Goal: Transaction & Acquisition: Purchase product/service

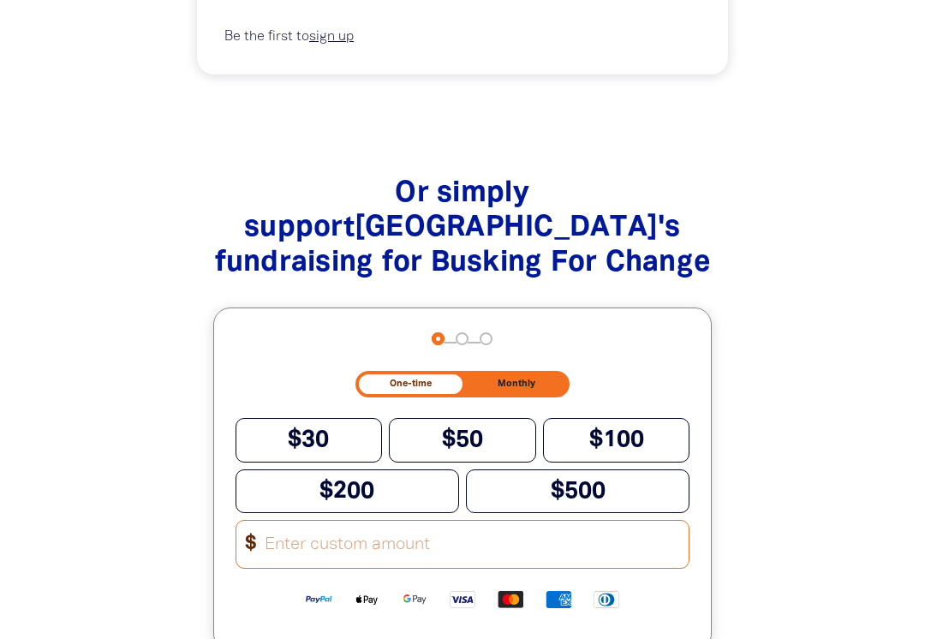
scroll to position [1569, 0]
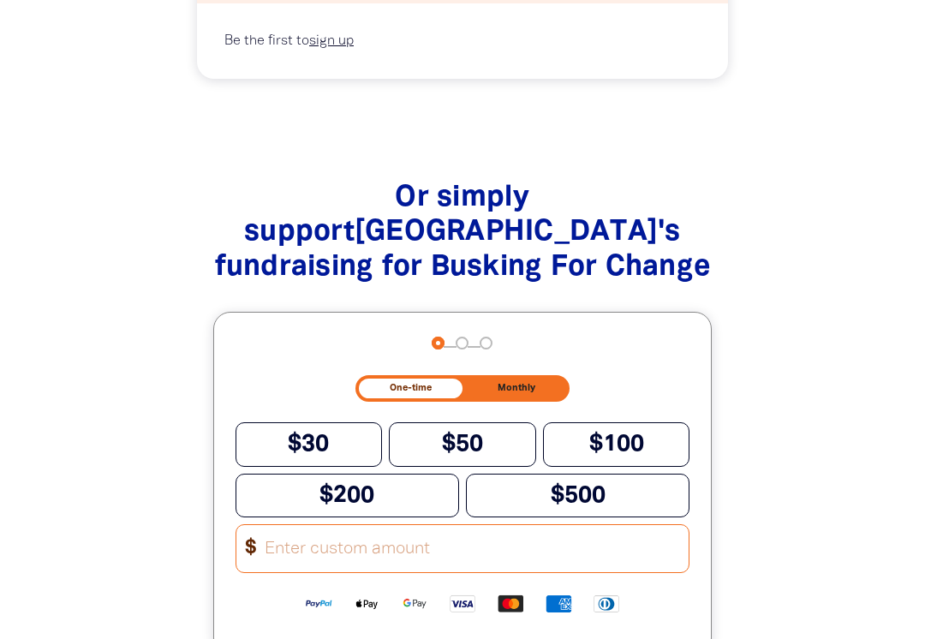
click at [577, 489] on span "$500" at bounding box center [578, 495] width 55 height 21
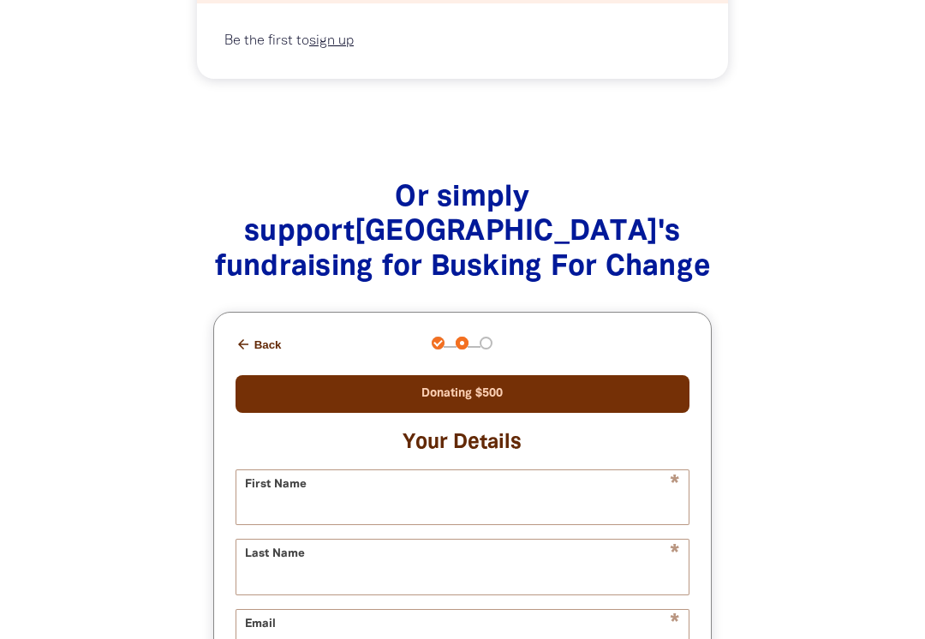
click at [246, 337] on icon "arrow_back" at bounding box center [243, 344] width 15 height 15
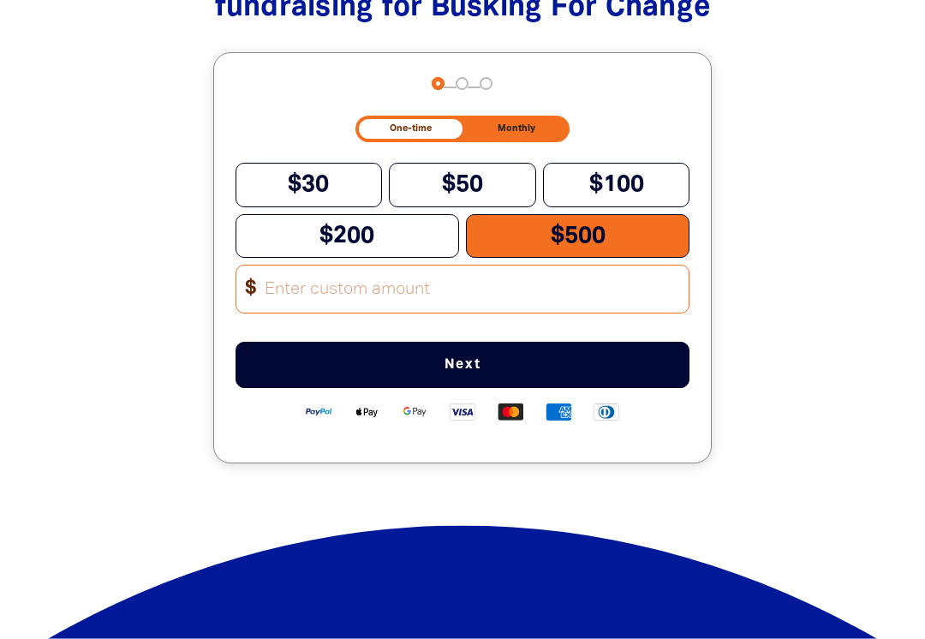
scroll to position [1853, 0]
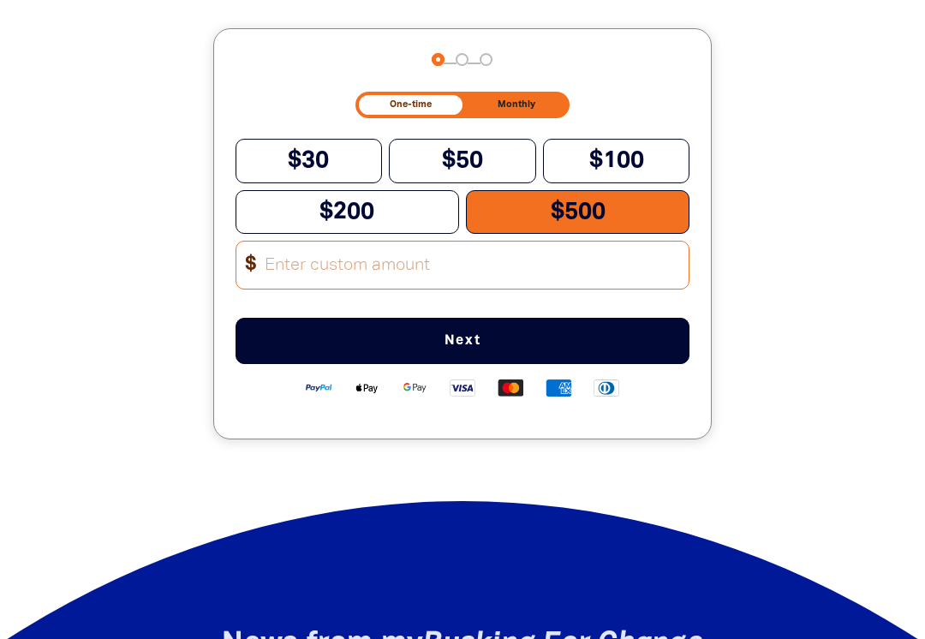
click at [594, 201] on span "$500" at bounding box center [578, 211] width 55 height 21
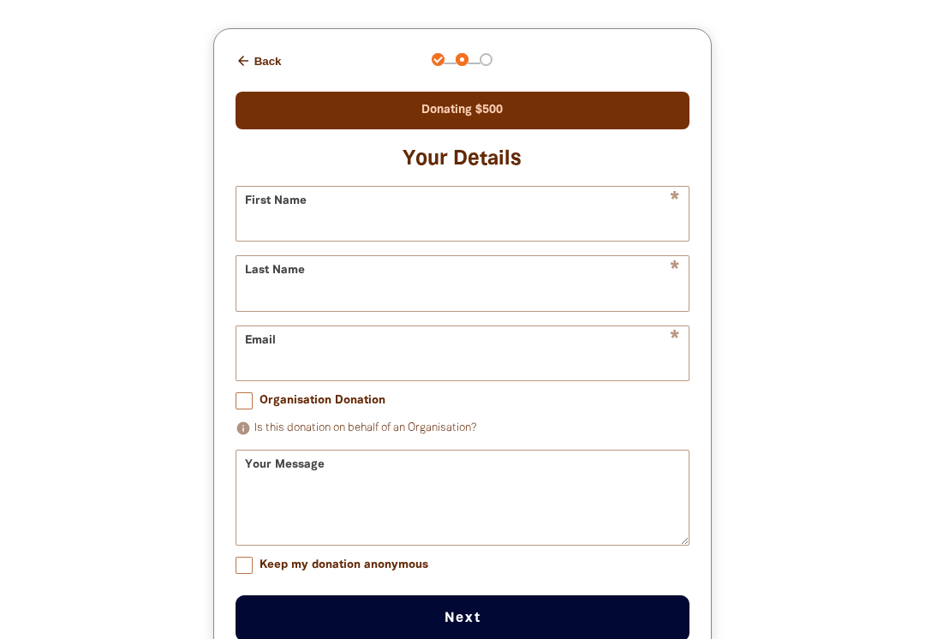
click at [240, 29] on div "arrow_back Back Step 1 Step 2 Step 3 Donating $500 Your Details * First Name * …" at bounding box center [463, 350] width 498 height 642
click at [249, 53] on icon "arrow_back" at bounding box center [243, 60] width 15 height 15
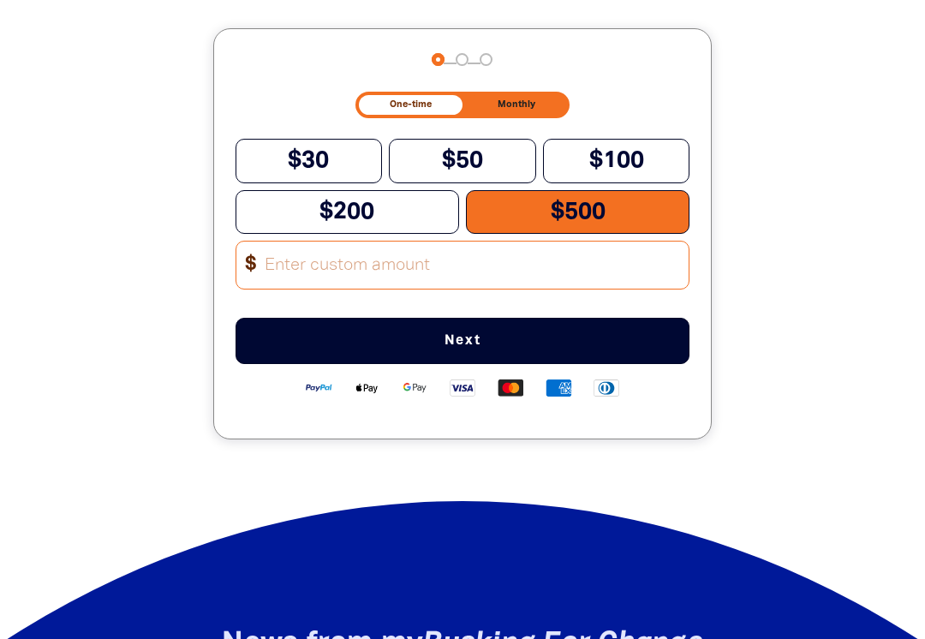
click at [96, 260] on div "Or simply support Success Primary School 's fundraising for Busking For Change …" at bounding box center [462, 186] width 877 height 644
click at [93, 268] on div "Or simply support Success Primary School 's fundraising for Busking For Change …" at bounding box center [462, 186] width 877 height 644
click at [784, 206] on div "Or simply support Success Primary School 's fundraising for Busking For Change …" at bounding box center [462, 186] width 877 height 644
click at [713, 222] on div "Or simply support Success Primary School 's fundraising for Busking For Change …" at bounding box center [463, 185] width 551 height 507
click at [709, 190] on div "arrow_back Back Step 1 Step 2 Step 3 One-time Monthly $30 $50 $100 $200 $500 Ot…" at bounding box center [463, 233] width 498 height 409
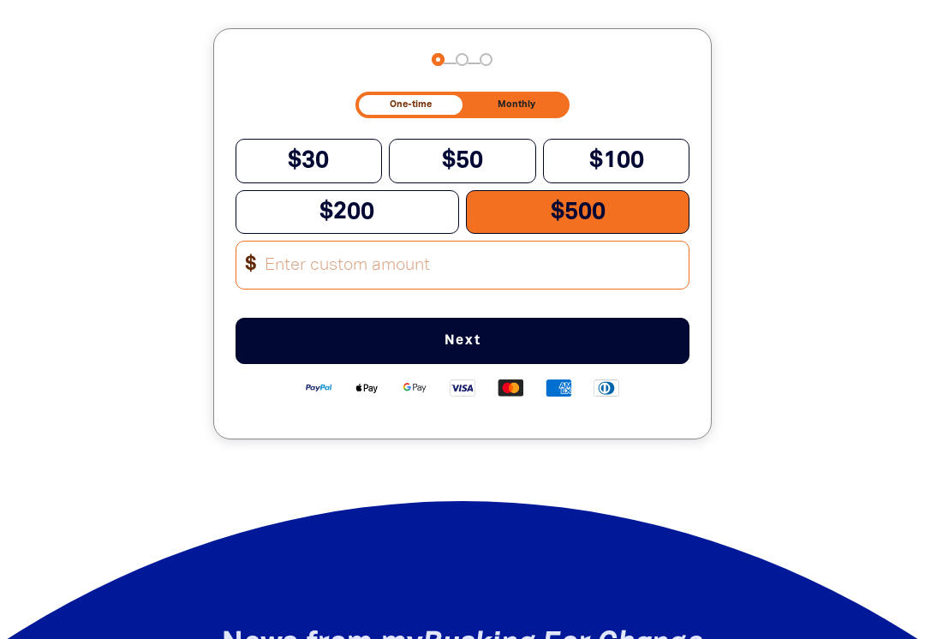
click at [812, 248] on div "Or simply support Success Primary School 's fundraising for Busking For Change …" at bounding box center [462, 186] width 877 height 644
click at [487, 334] on span "Next" at bounding box center [463, 341] width 398 height 14
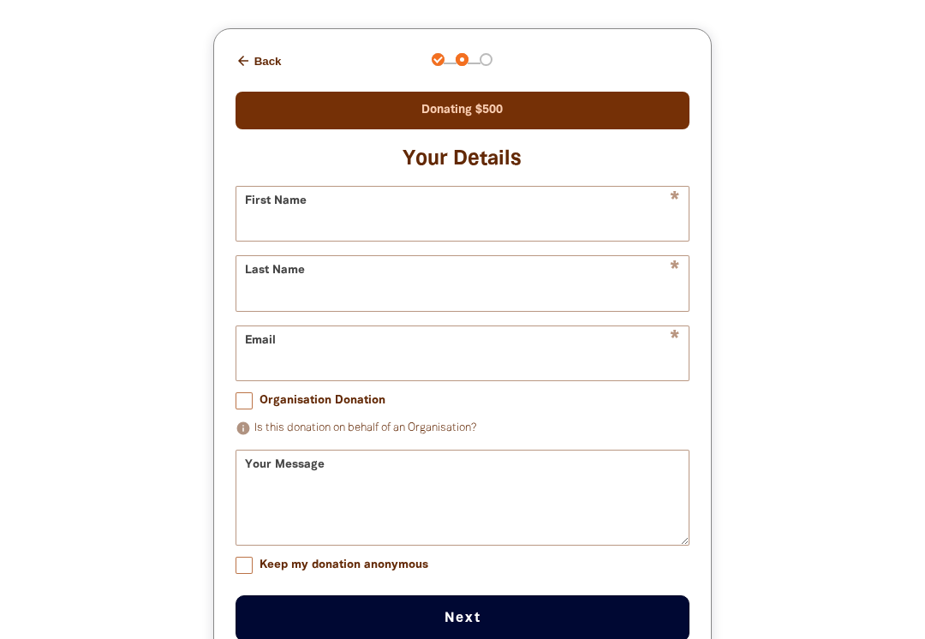
click at [503, 611] on button "Next chevron_right" at bounding box center [463, 618] width 455 height 46
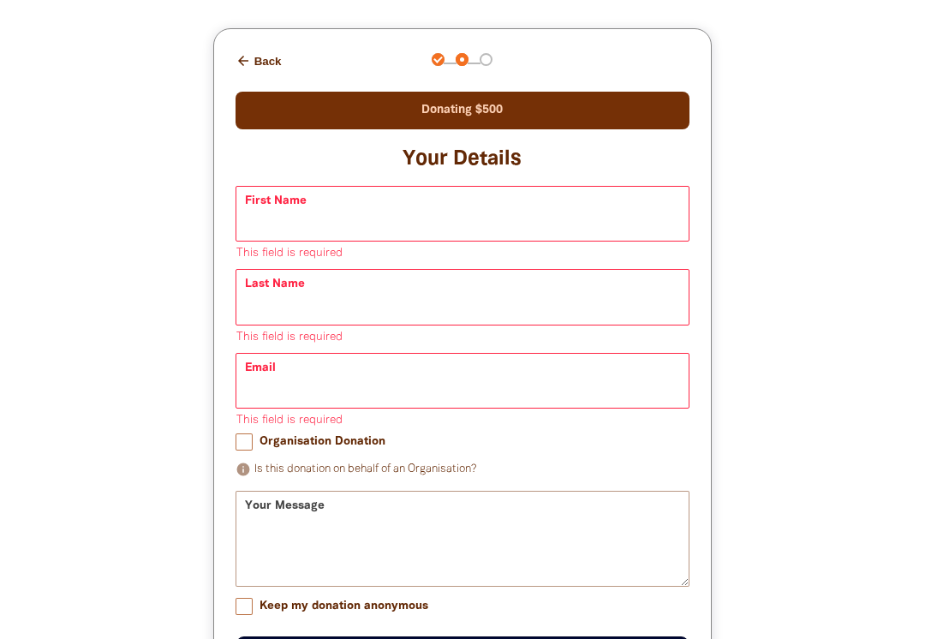
click at [246, 53] on icon "arrow_back" at bounding box center [243, 60] width 15 height 15
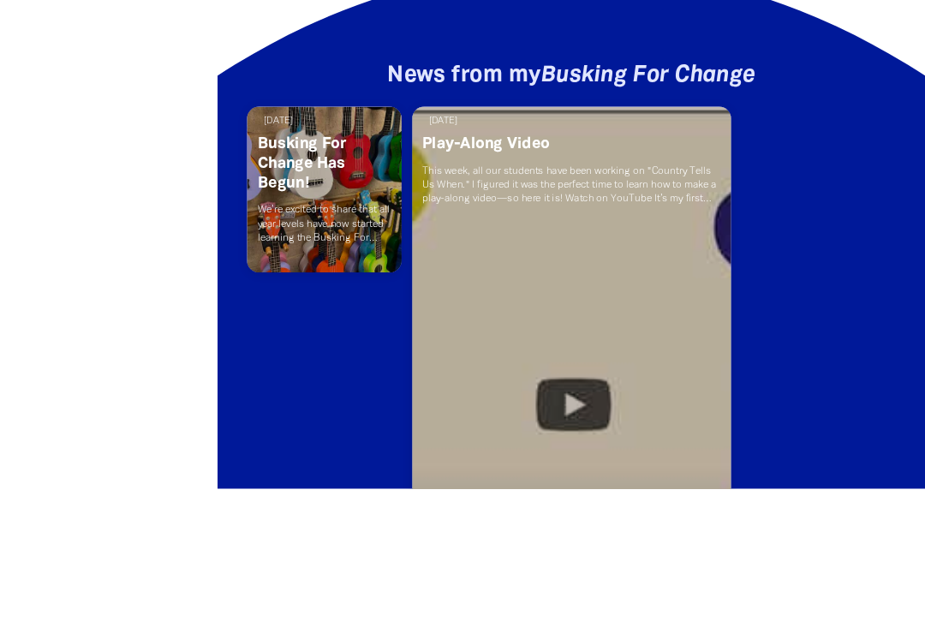
scroll to position [2659, 0]
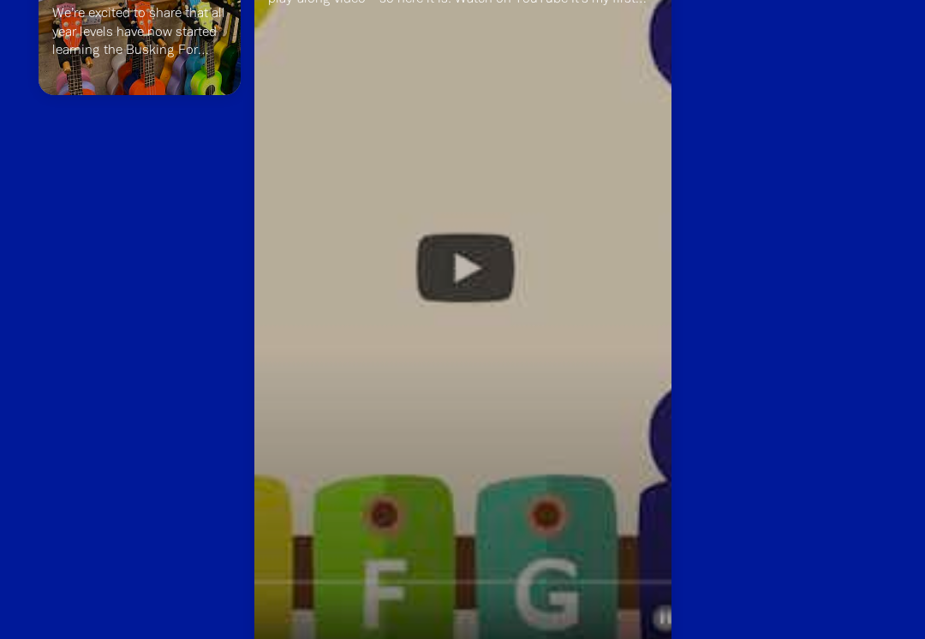
click at [448, 251] on link "Read more" at bounding box center [462, 342] width 417 height 928
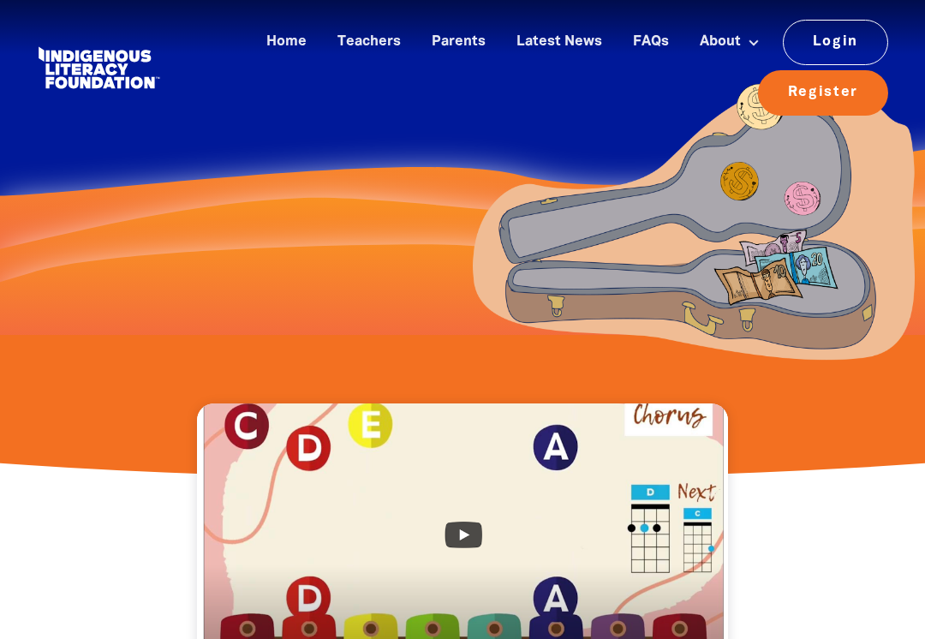
click at [840, 88] on link "Register" at bounding box center [823, 92] width 130 height 45
